Goal: Check status: Check status

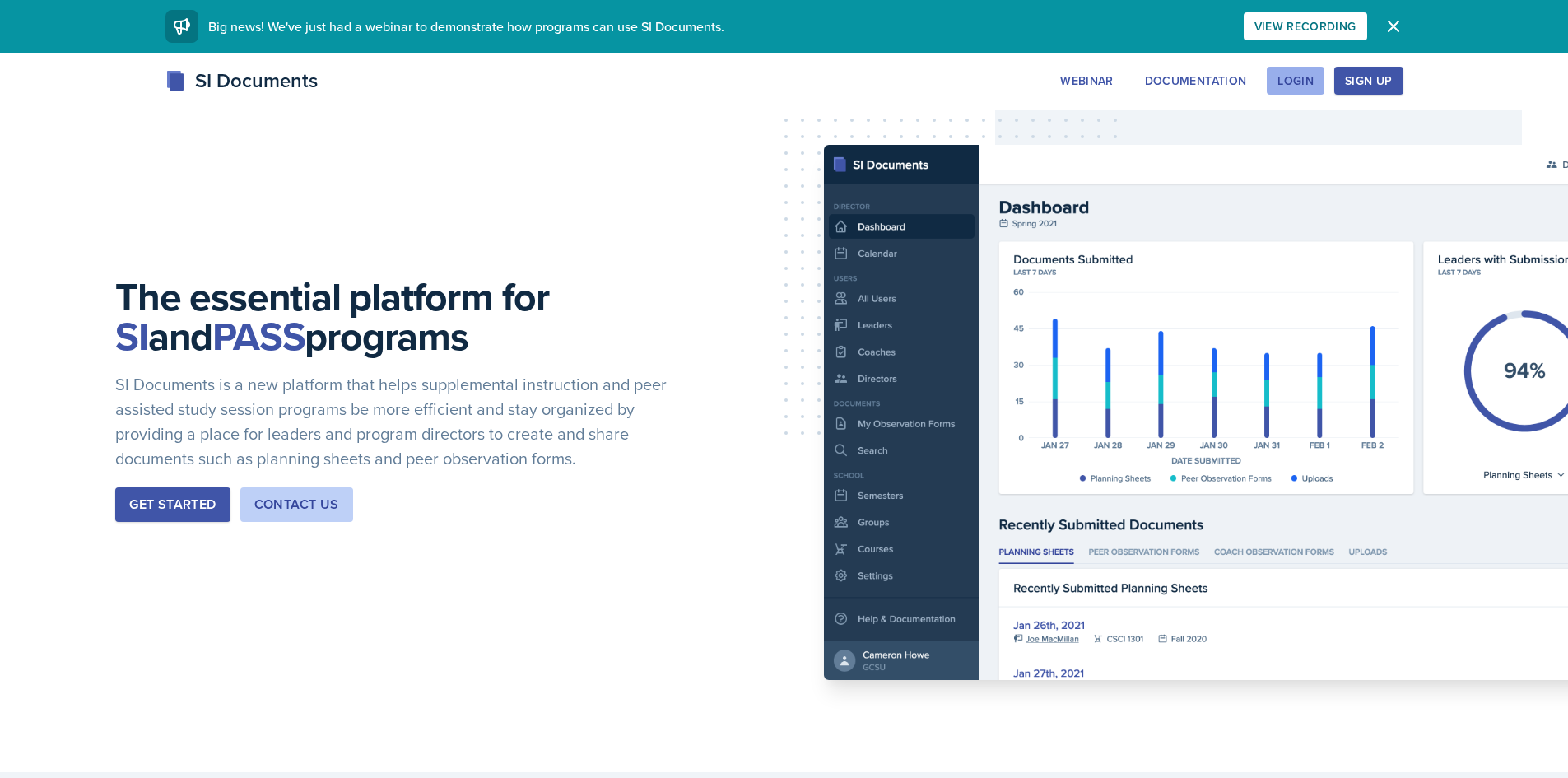
click at [1298, 82] on div "Login" at bounding box center [1296, 81] width 37 height 13
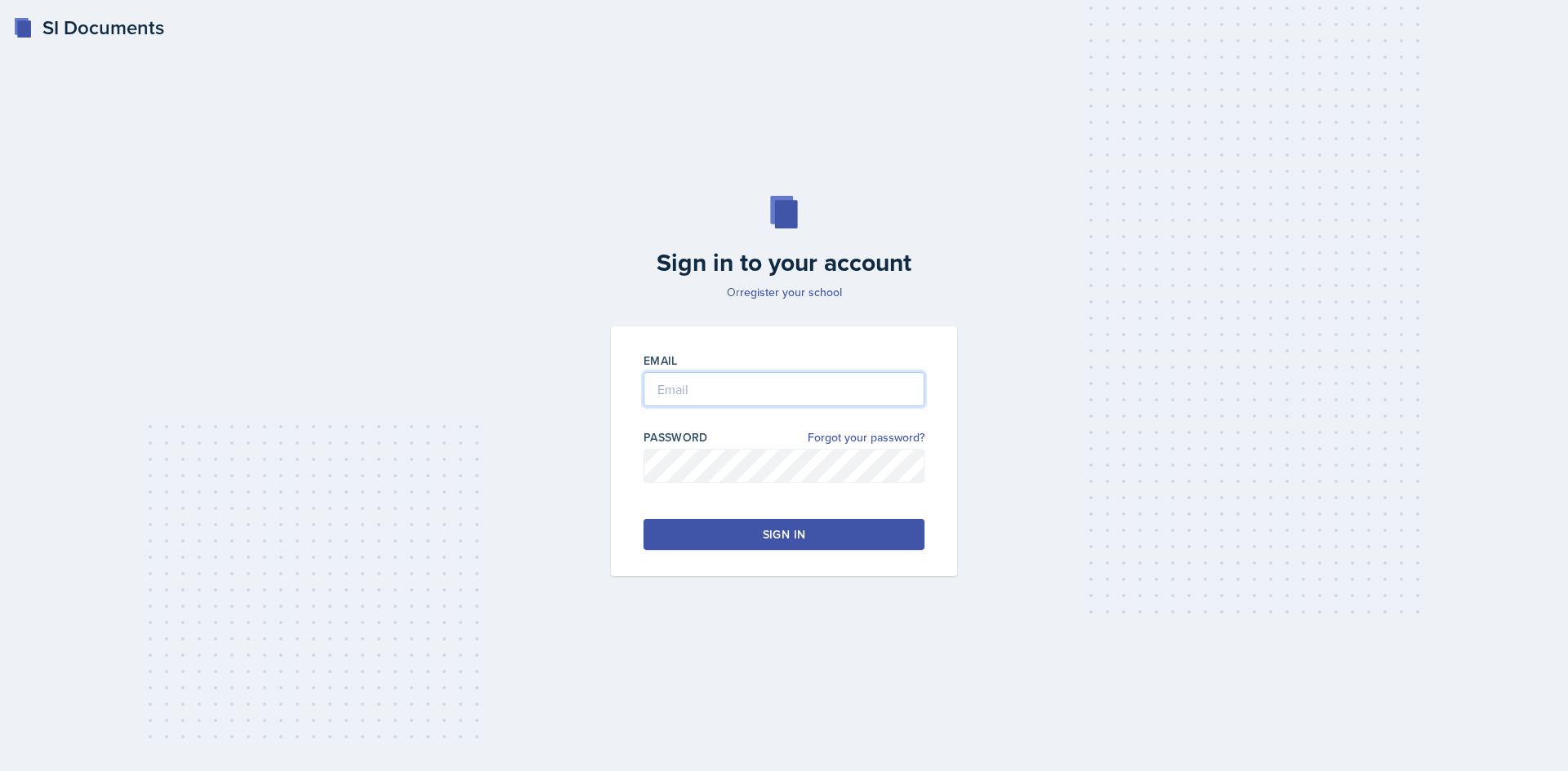
click at [685, 384] on input "email" at bounding box center [784, 389] width 281 height 34
type input "[EMAIL_ADDRESS][DOMAIN_NAME]"
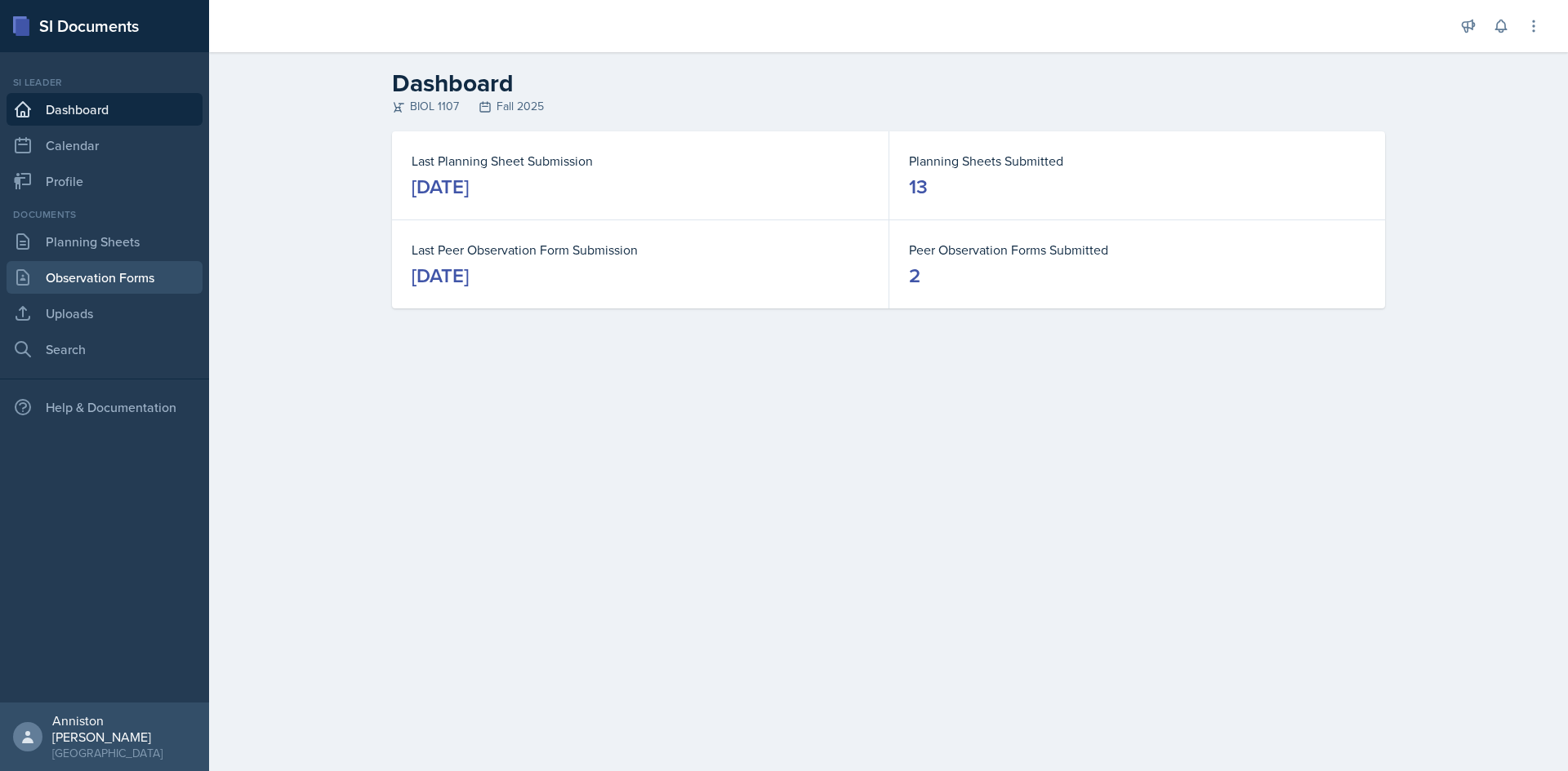
click at [95, 273] on link "Observation Forms" at bounding box center [104, 278] width 196 height 33
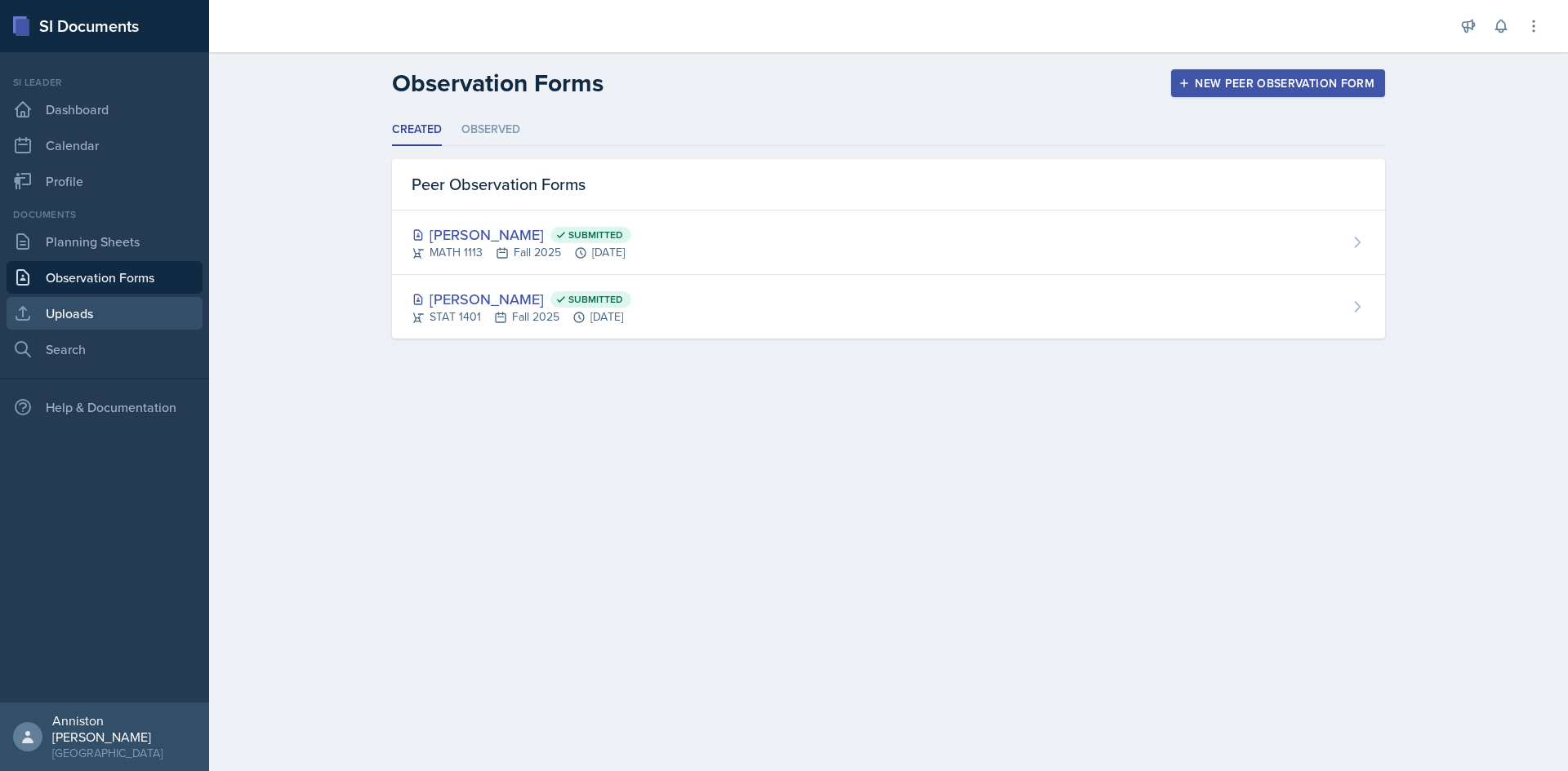
click at [107, 319] on link "Uploads" at bounding box center [104, 314] width 196 height 33
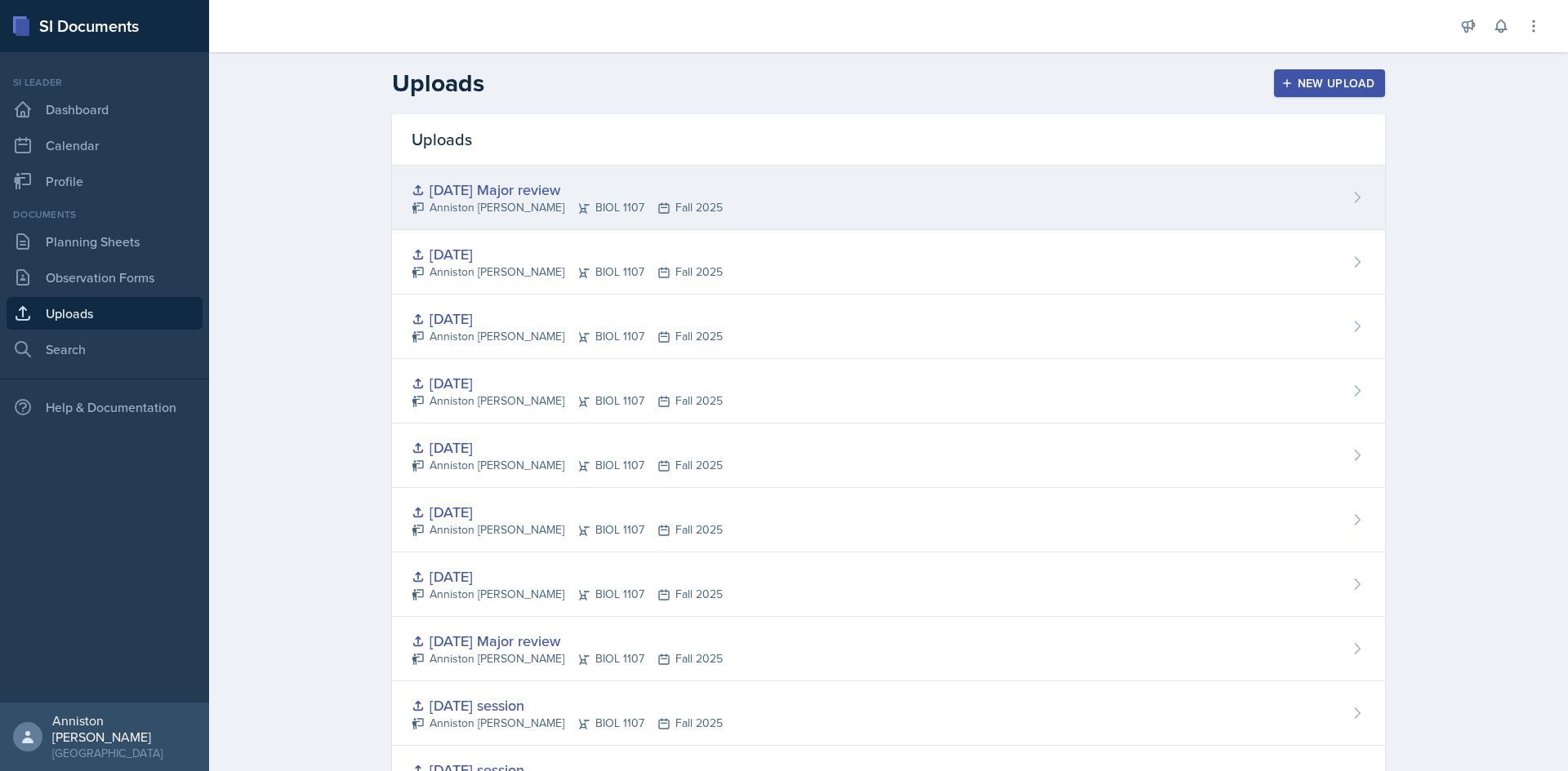
click at [525, 183] on div "[DATE] Major review" at bounding box center [567, 190] width 311 height 22
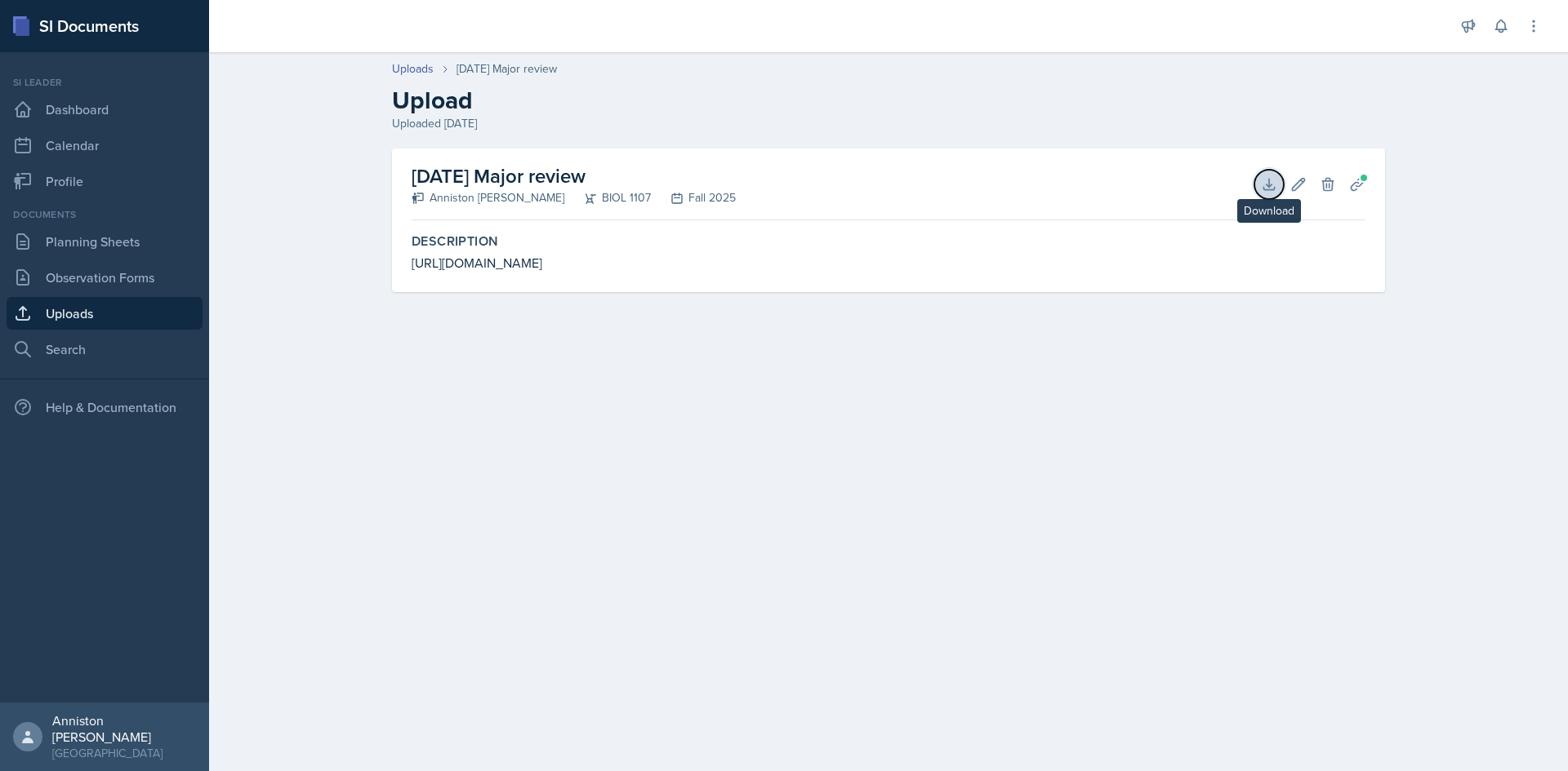
click at [1265, 180] on icon at bounding box center [1269, 184] width 16 height 16
